Goal: Information Seeking & Learning: Learn about a topic

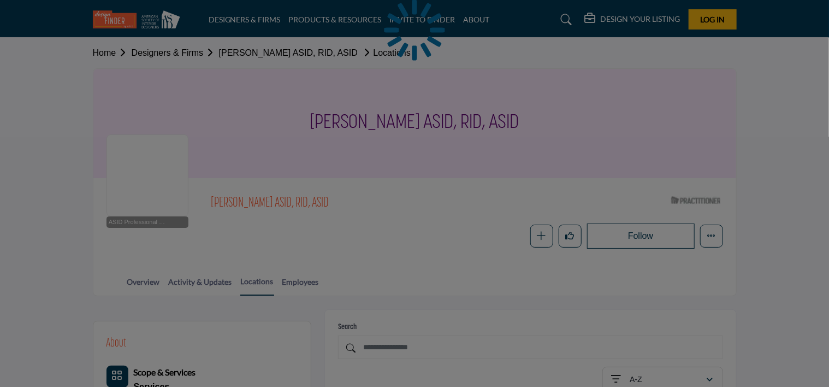
click at [62, 238] on div at bounding box center [414, 193] width 829 height 387
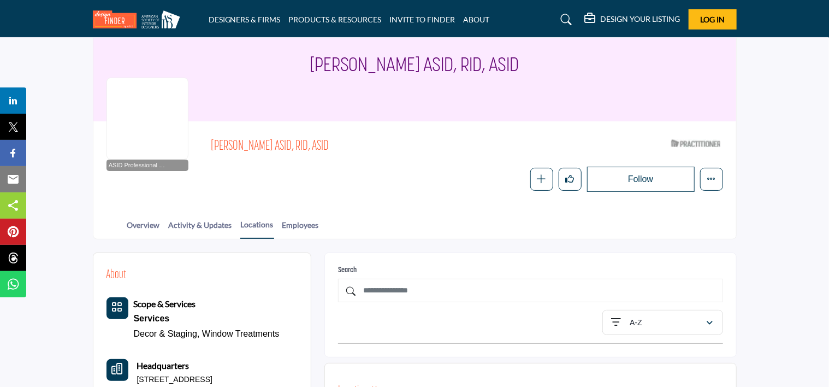
scroll to position [56, 0]
click at [139, 229] on link "Overview" at bounding box center [144, 229] width 34 height 19
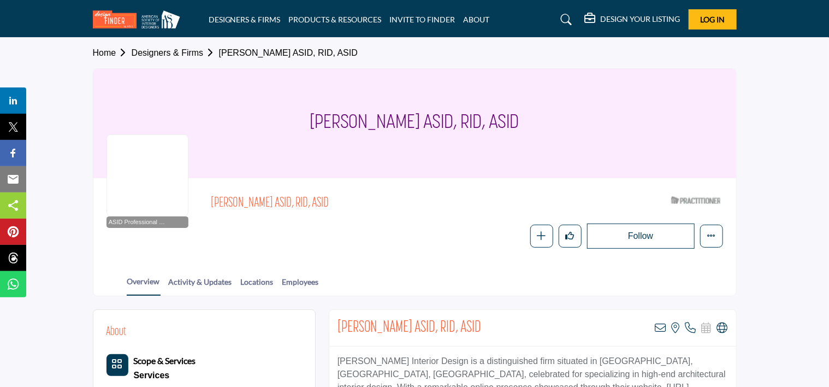
click at [781, 204] on section "Home Designers & Firms Barbra Reynolds ASID, RID, ASID Barbra Reynolds ASID, RI…" at bounding box center [414, 167] width 829 height 258
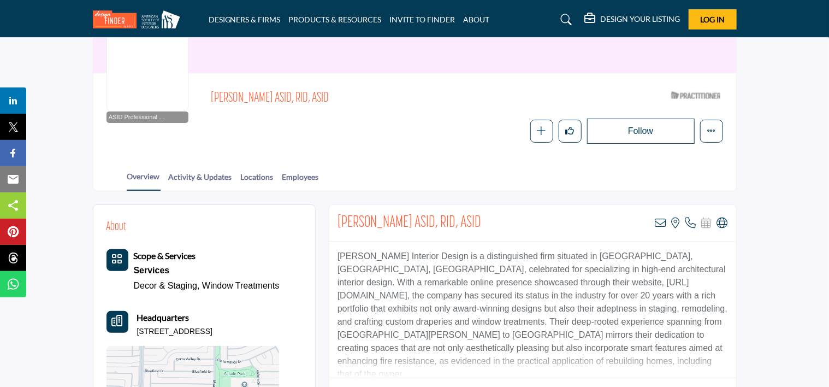
scroll to position [197, 0]
